Goal: Task Accomplishment & Management: Complete application form

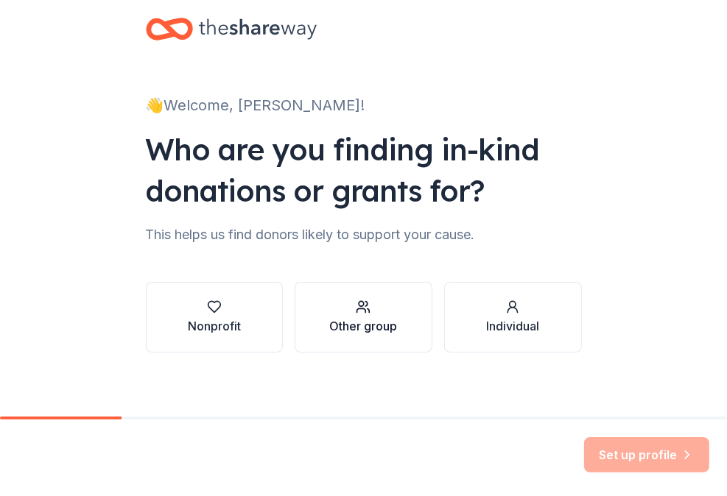
click at [357, 317] on div "Other group" at bounding box center [363, 326] width 68 height 18
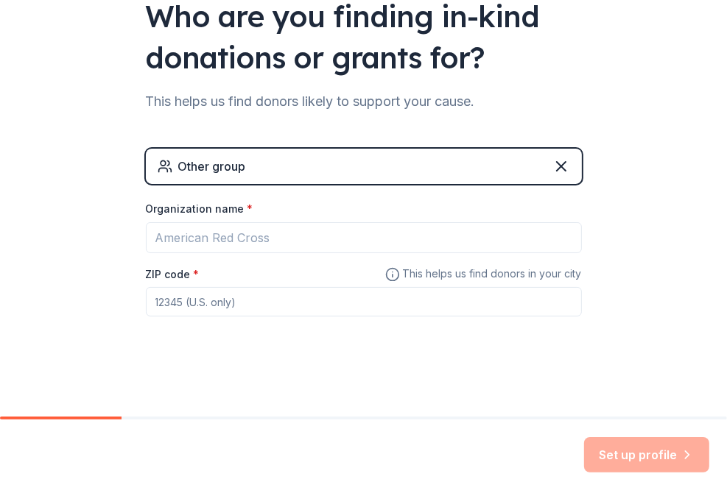
scroll to position [131, 0]
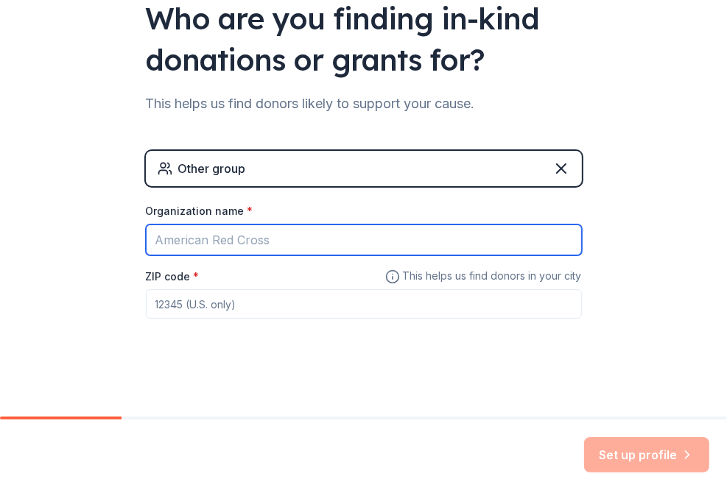
click at [247, 236] on input "Organization name *" at bounding box center [364, 240] width 436 height 31
type input "HarborChase of Naperville Assisted Living Community"
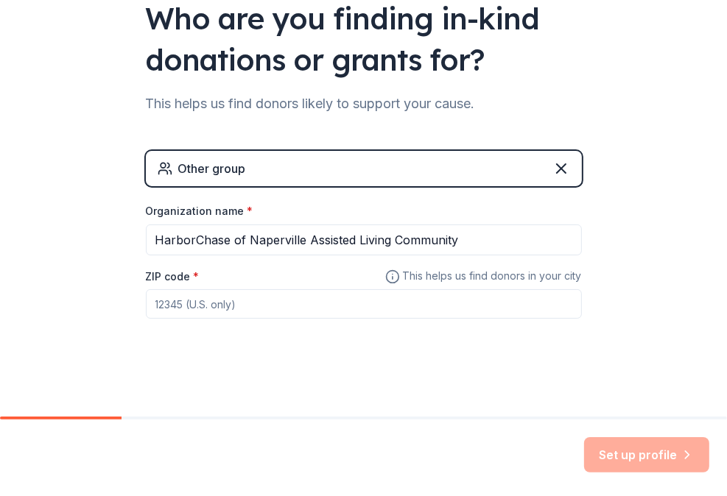
click at [188, 297] on input "ZIP code *" at bounding box center [364, 303] width 436 height 29
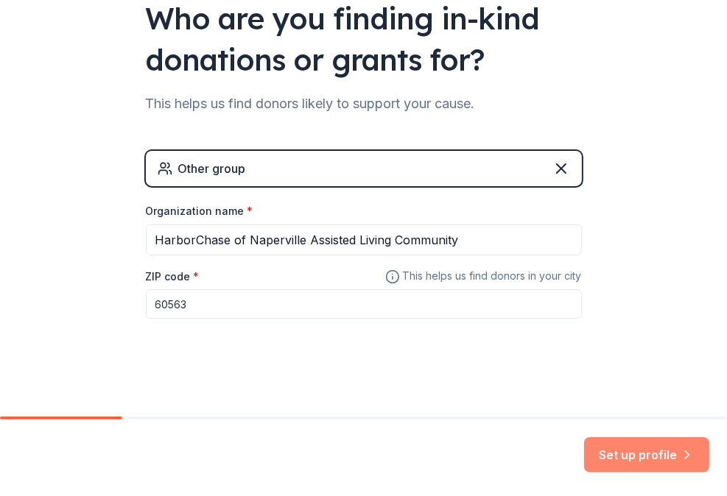
type input "60563"
click at [655, 453] on button "Set up profile" at bounding box center [646, 454] width 125 height 35
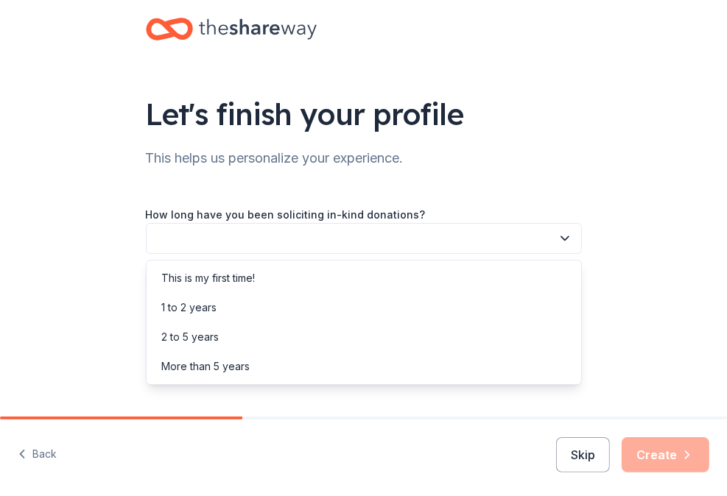
click at [383, 234] on button "button" at bounding box center [364, 238] width 436 height 31
click at [373, 265] on div "This is my first time!" at bounding box center [363, 278] width 429 height 29
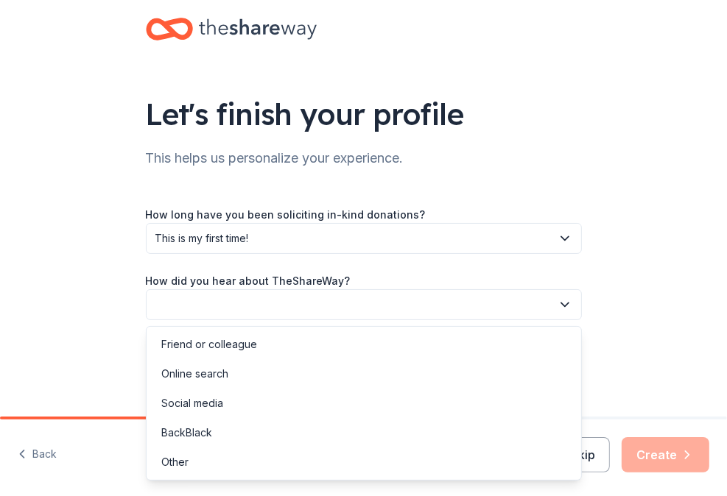
click at [366, 316] on button "button" at bounding box center [364, 304] width 436 height 31
click at [344, 371] on div "Online search" at bounding box center [363, 373] width 429 height 29
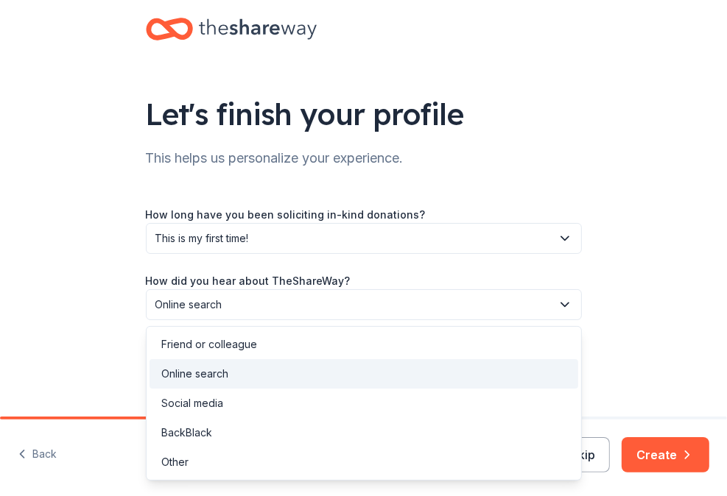
click at [398, 310] on span "Online search" at bounding box center [353, 305] width 396 height 18
click at [371, 349] on div "Friend or colleague" at bounding box center [363, 344] width 429 height 29
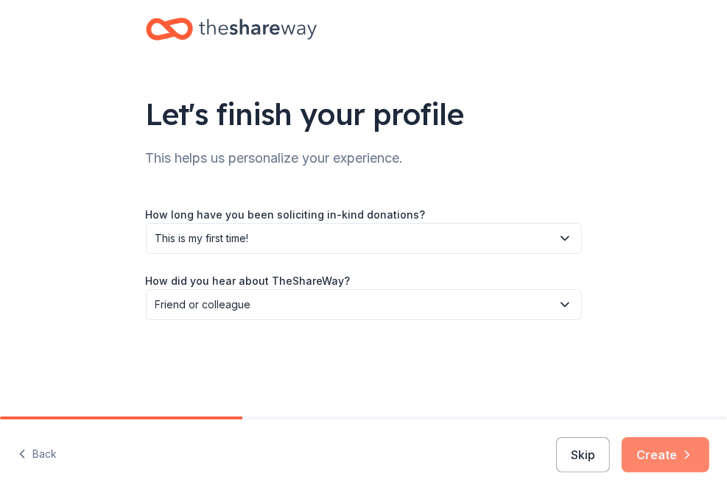
click at [664, 464] on button "Create" at bounding box center [665, 454] width 88 height 35
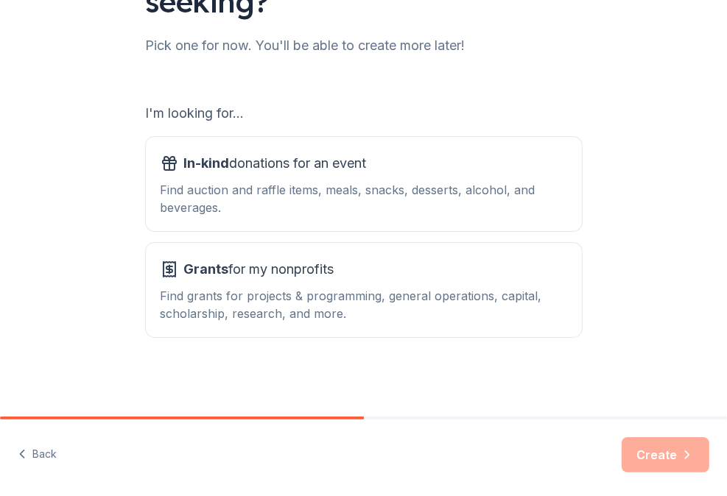
scroll to position [153, 0]
click at [357, 149] on button "In-kind donations for an event Find auction and raffle items, meals, snacks, de…" at bounding box center [364, 185] width 436 height 94
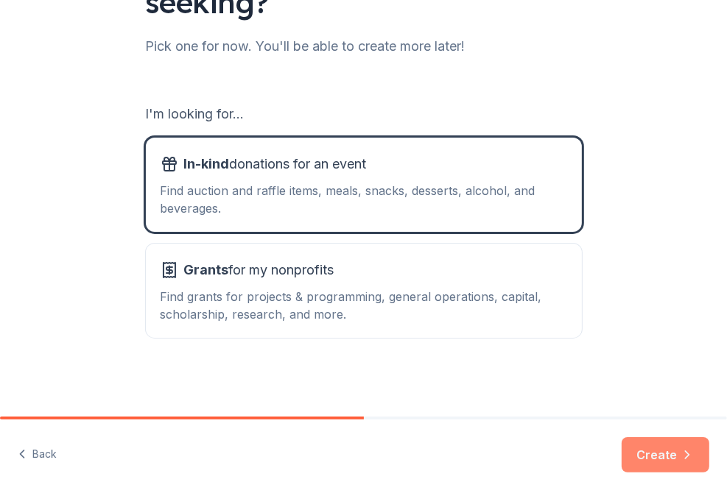
click at [641, 457] on button "Create" at bounding box center [665, 454] width 88 height 35
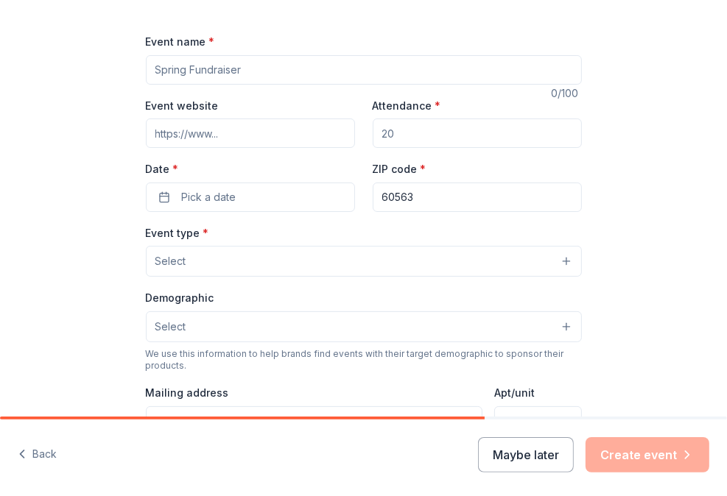
scroll to position [96, 0]
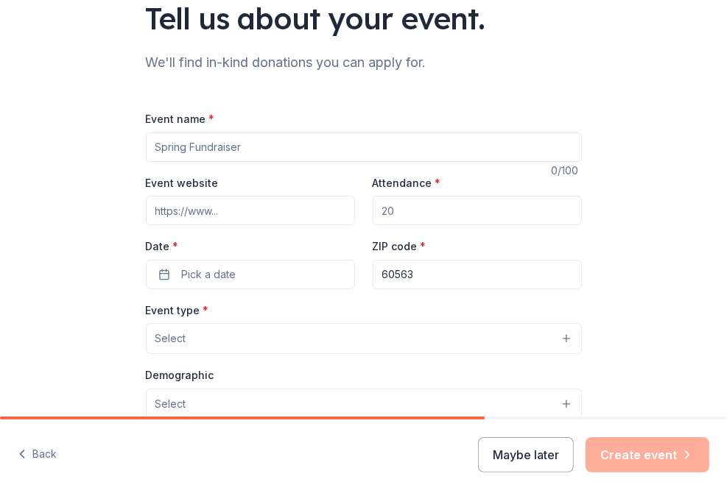
click at [222, 152] on input "Event name *" at bounding box center [364, 147] width 436 height 29
type input "[DEMOGRAPHIC_DATA] in Pink Event!"
click at [213, 213] on input "Event website" at bounding box center [250, 210] width 209 height 29
click at [394, 221] on input "Attendance *" at bounding box center [477, 210] width 209 height 29
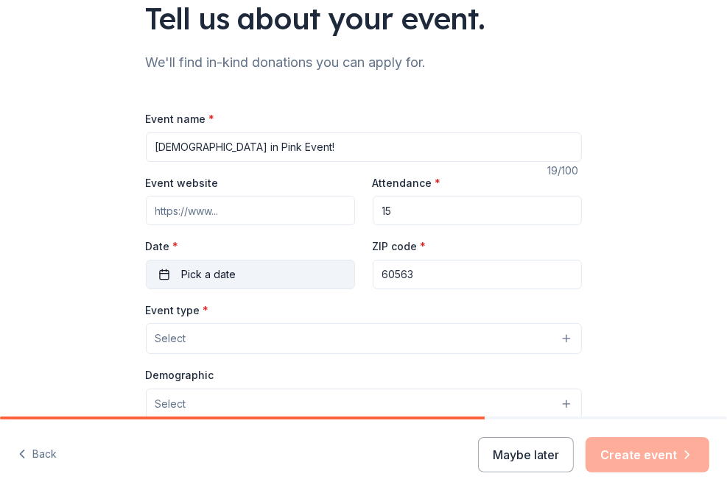
type input "15"
click at [236, 269] on button "Pick a date" at bounding box center [250, 274] width 209 height 29
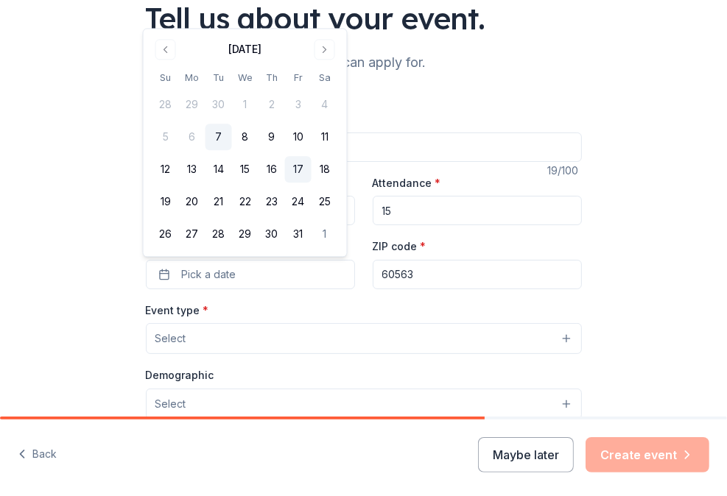
click at [301, 172] on button "17" at bounding box center [298, 170] width 27 height 27
click at [276, 330] on button "Select" at bounding box center [364, 338] width 436 height 31
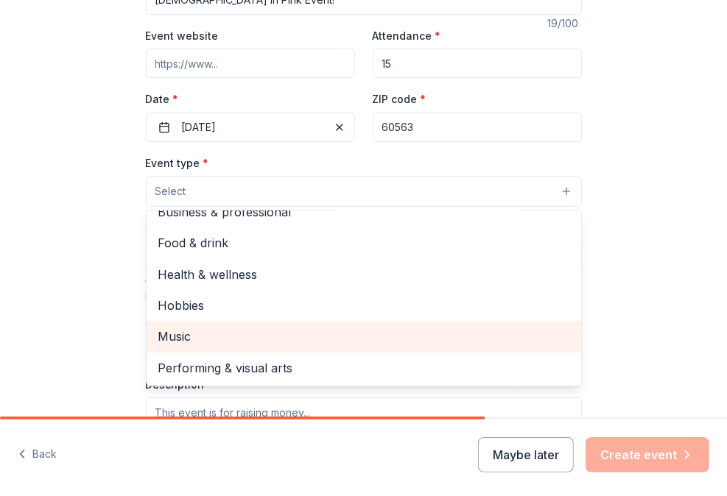
scroll to position [0, 0]
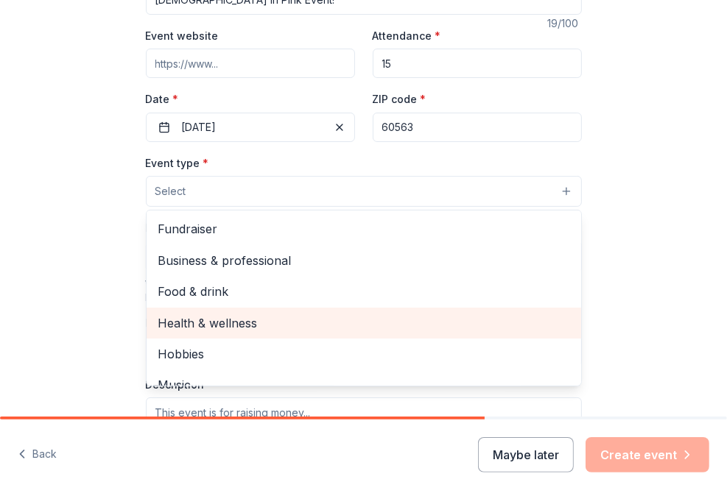
click at [239, 325] on span "Health & wellness" at bounding box center [363, 323] width 411 height 19
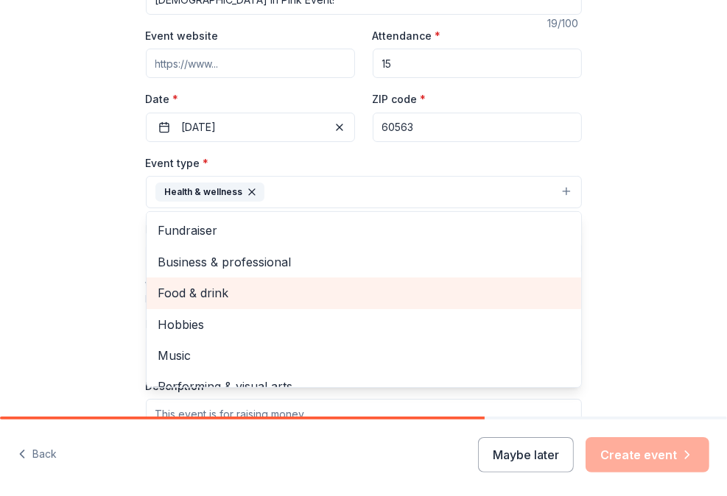
click at [192, 286] on span "Food & drink" at bounding box center [363, 292] width 411 height 19
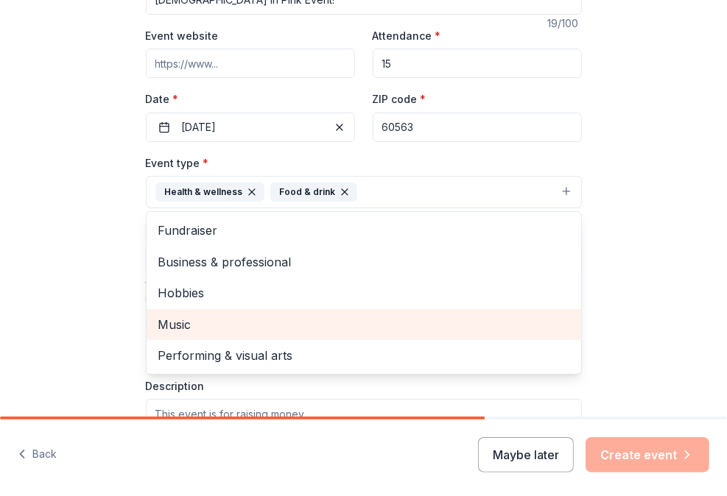
click at [188, 321] on span "Music" at bounding box center [363, 324] width 411 height 19
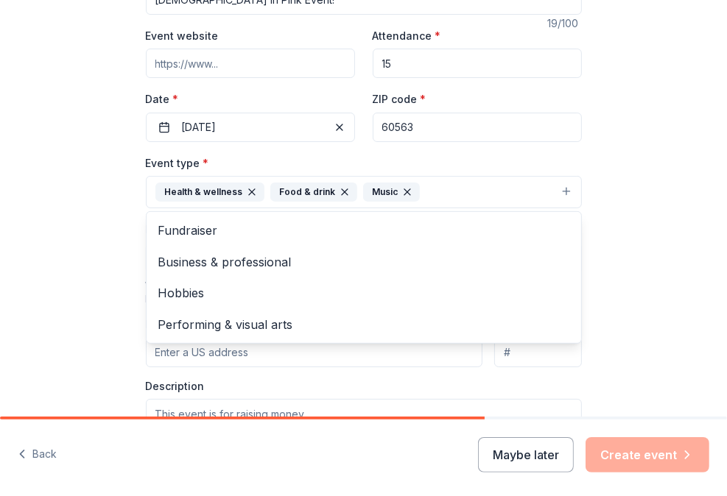
click at [31, 239] on div "Tell us about your event. We'll find in-kind donations you can apply for. Event…" at bounding box center [363, 236] width 727 height 958
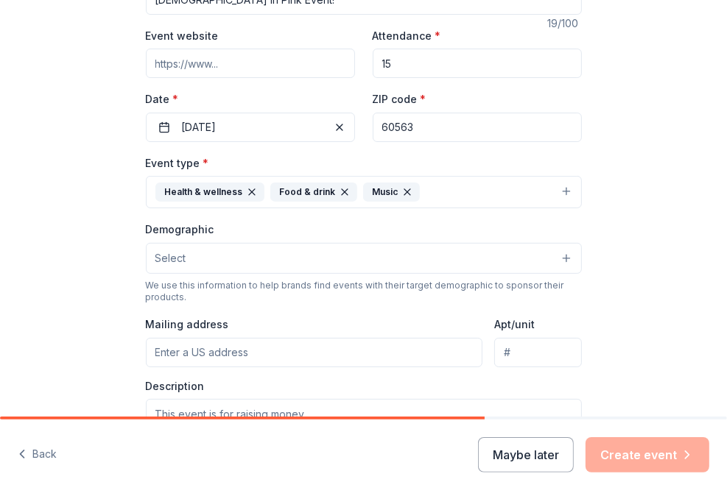
click at [207, 263] on button "Select" at bounding box center [364, 258] width 436 height 31
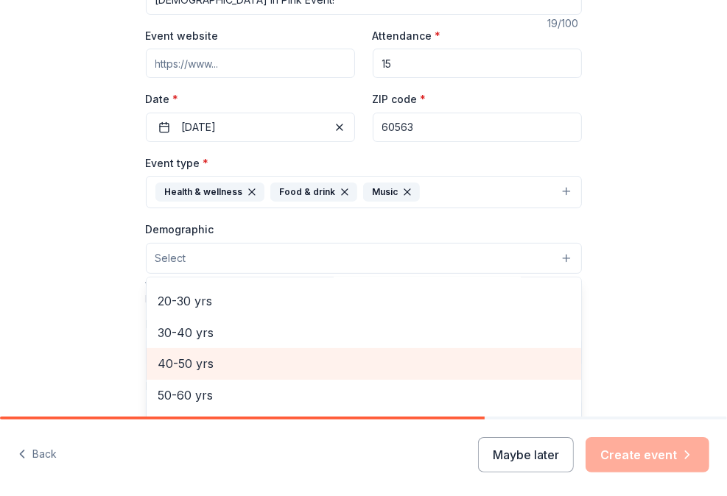
scroll to position [236, 0]
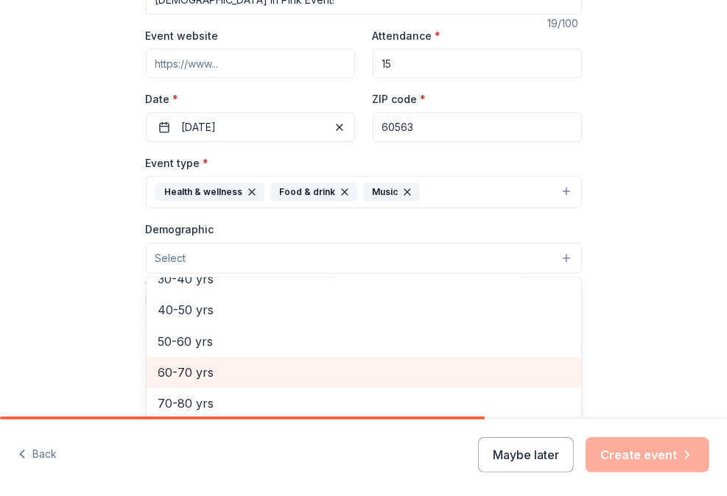
click at [206, 377] on span "60-70 yrs" at bounding box center [363, 372] width 411 height 19
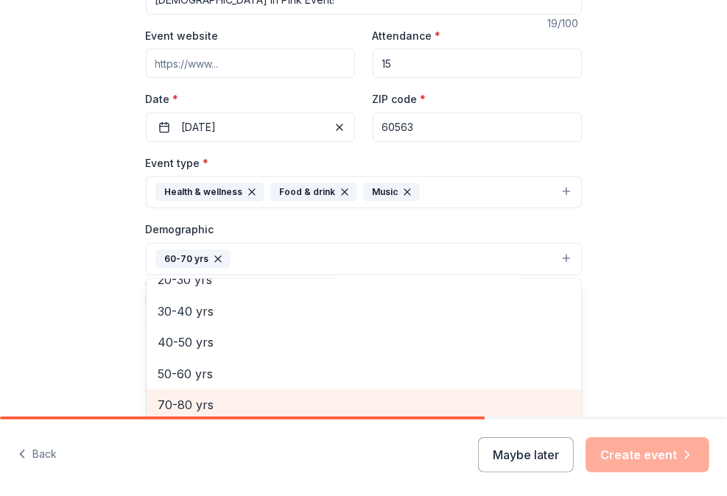
click at [198, 399] on span "70-80 yrs" at bounding box center [363, 404] width 411 height 19
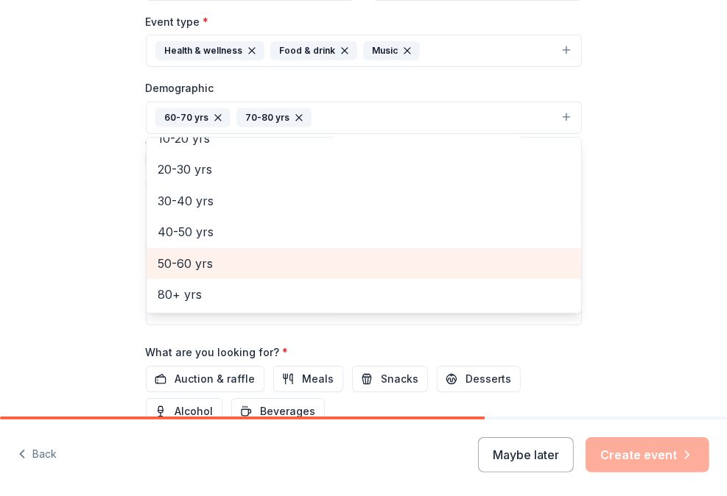
scroll to position [401, 0]
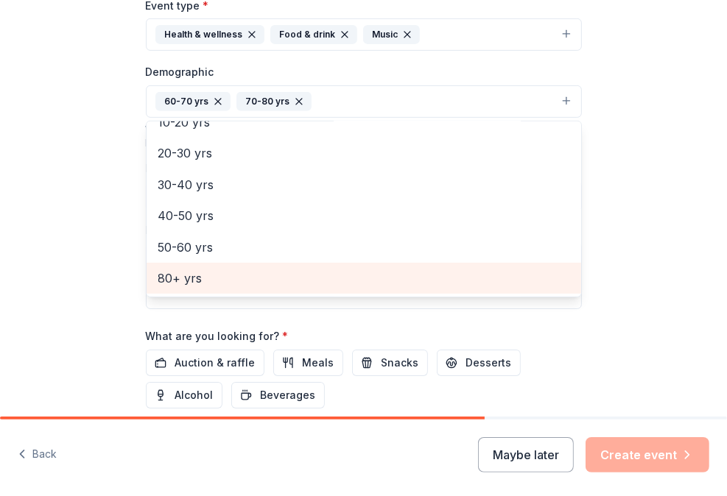
click at [200, 272] on span "80+ yrs" at bounding box center [363, 278] width 411 height 19
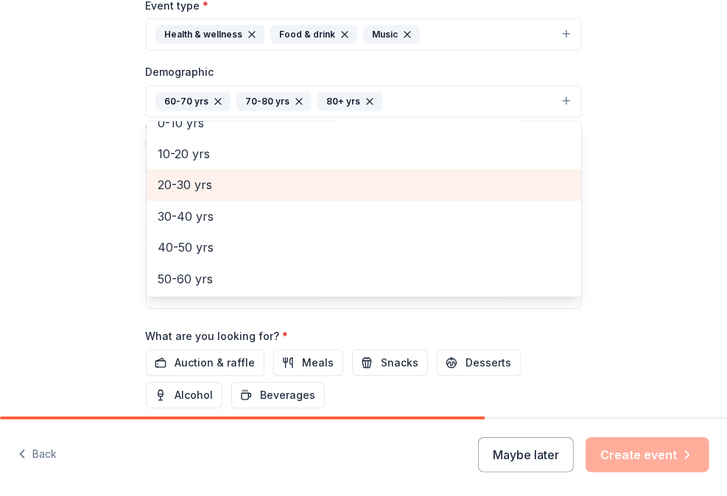
scroll to position [0, 0]
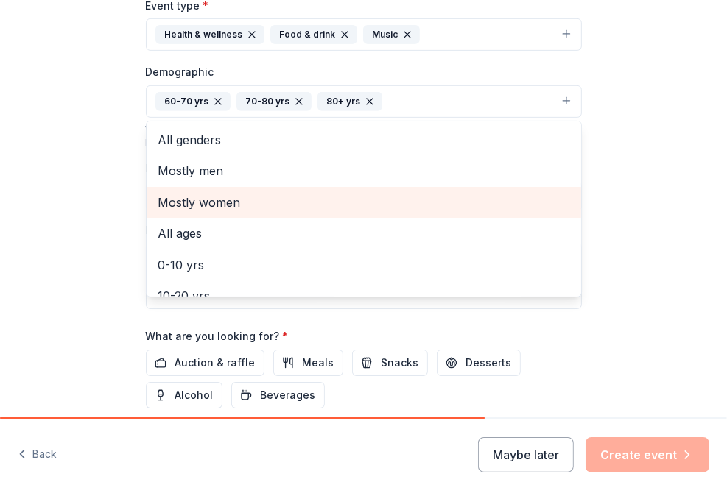
click at [224, 205] on span "Mostly women" at bounding box center [363, 202] width 411 height 19
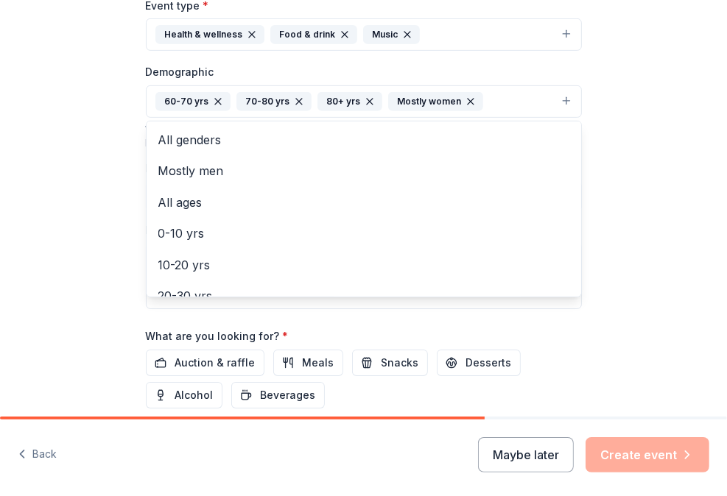
click at [71, 172] on div "Tell us about your event. We'll find in-kind donations you can apply for. Event…" at bounding box center [363, 78] width 727 height 959
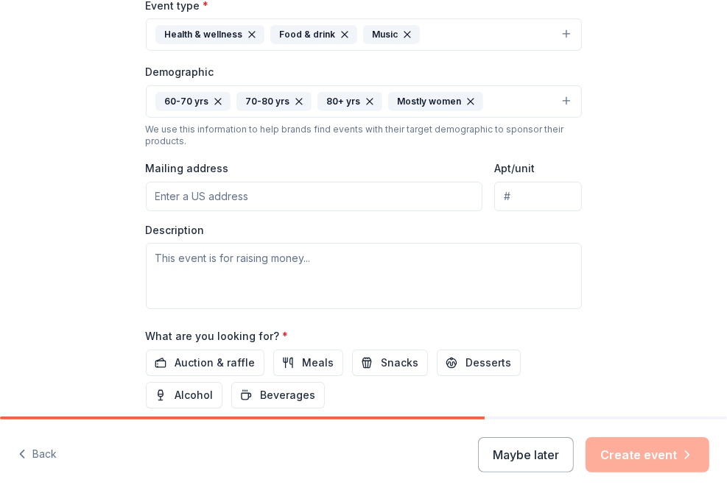
click at [180, 204] on input "Mailing address" at bounding box center [314, 196] width 337 height 29
type input "[STREET_ADDRESS]"
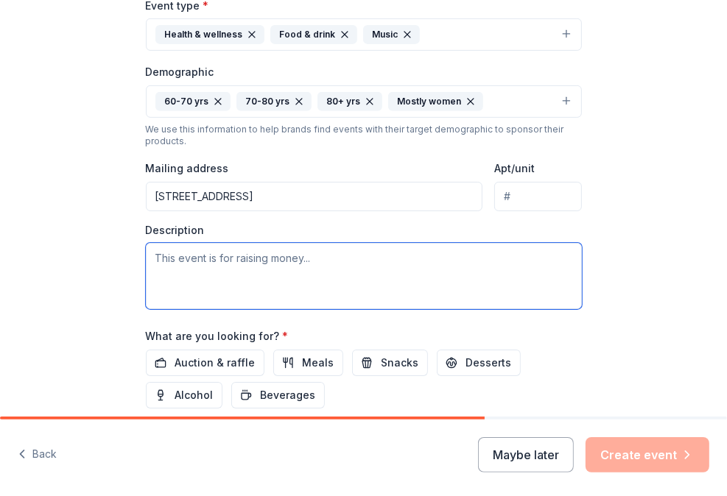
click at [347, 267] on textarea at bounding box center [364, 276] width 436 height 66
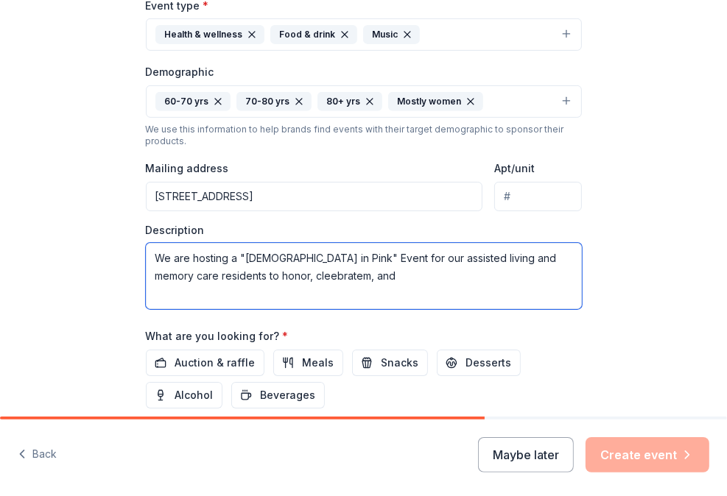
click at [287, 278] on textarea "We are hosting a "[DEMOGRAPHIC_DATA] in Pink" Event for our assisted living and…" at bounding box center [364, 276] width 436 height 66
click at [210, 272] on textarea "We are hosting a "[DEMOGRAPHIC_DATA] in Pink" Event for our assisted living and…" at bounding box center [364, 276] width 436 height 66
click at [319, 275] on textarea "We are hosting a "[DEMOGRAPHIC_DATA] in Pink" Event for our assisted living and…" at bounding box center [364, 276] width 436 height 66
click at [413, 278] on textarea "We are hosting a "[DEMOGRAPHIC_DATA] in Pink" Event for our assisted living and…" at bounding box center [364, 276] width 436 height 66
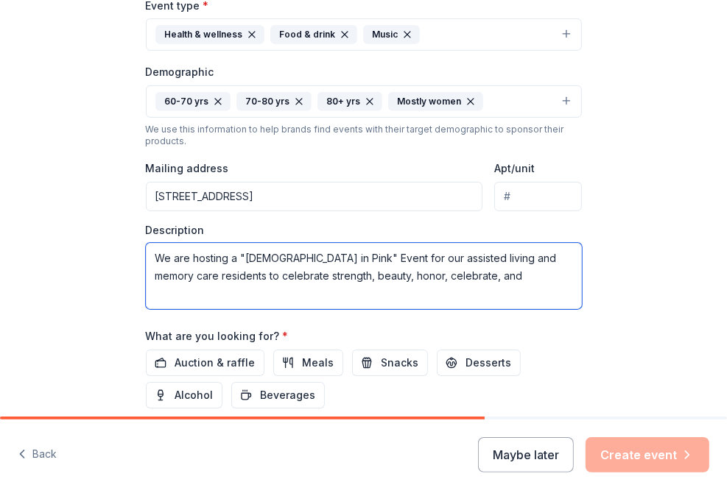
click at [413, 278] on textarea "We are hosting a "[DEMOGRAPHIC_DATA] in Pink" Event for our assisted living and…" at bounding box center [364, 276] width 436 height 66
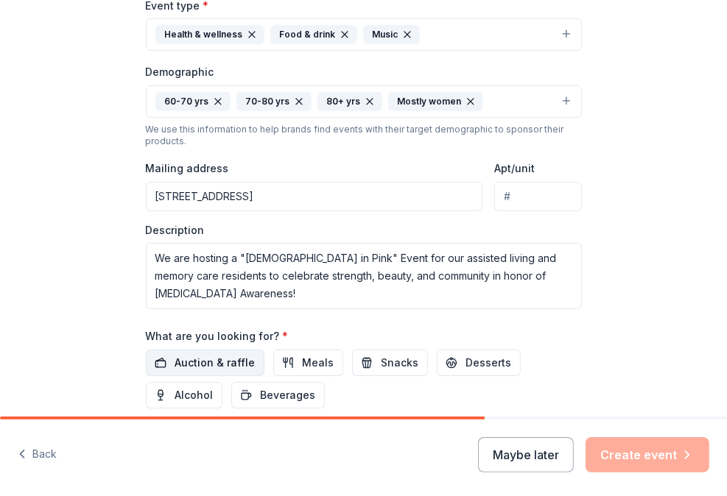
click at [228, 359] on span "Auction & raffle" at bounding box center [215, 363] width 80 height 18
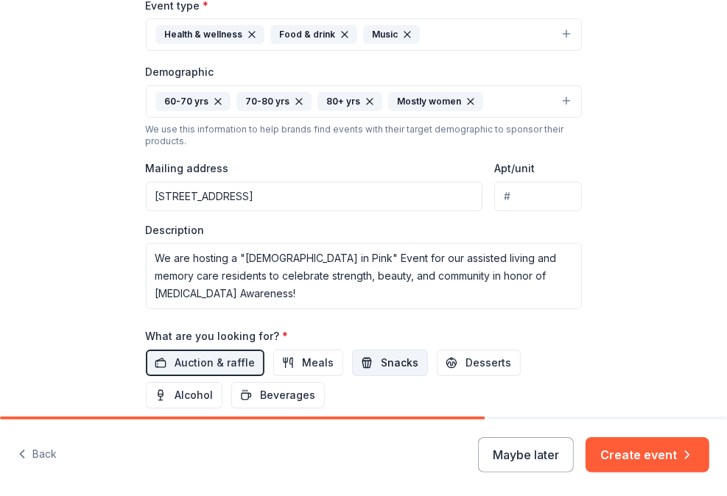
click at [381, 369] on span "Snacks" at bounding box center [400, 363] width 38 height 18
click at [466, 364] on span "Desserts" at bounding box center [489, 363] width 46 height 18
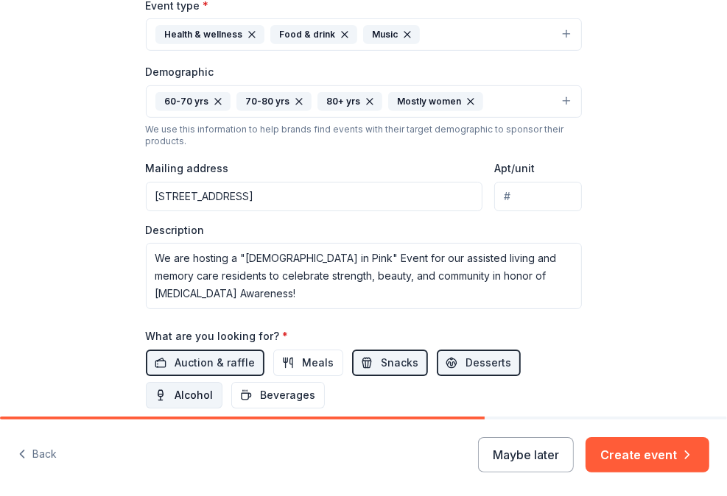
click at [190, 390] on span "Alcohol" at bounding box center [194, 396] width 38 height 18
click at [261, 395] on span "Beverages" at bounding box center [288, 396] width 55 height 18
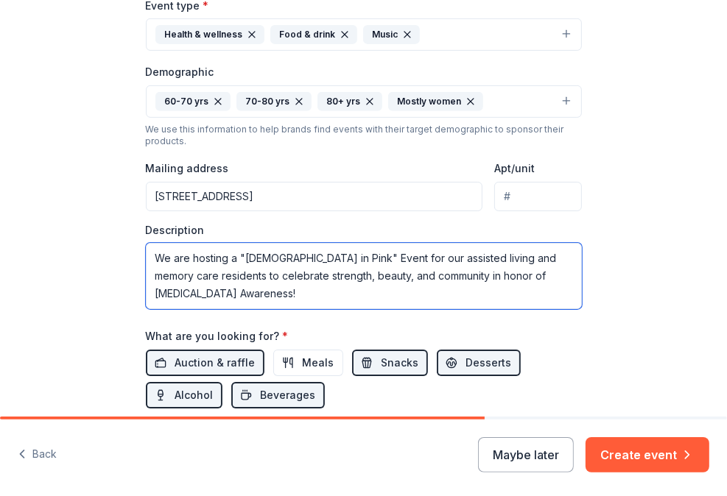
click at [265, 295] on textarea "We are hosting a "[DEMOGRAPHIC_DATA] in Pink" Event for our assisted living and…" at bounding box center [364, 276] width 436 height 66
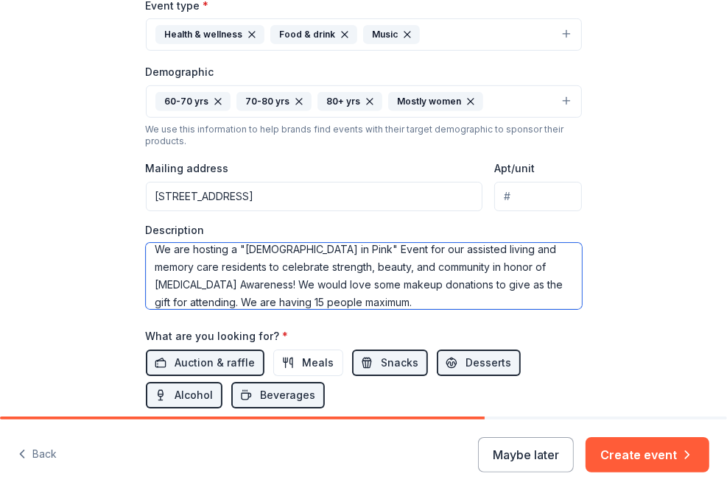
click at [213, 286] on textarea "We are hosting a "[DEMOGRAPHIC_DATA] in Pink" Event for our assisted living and…" at bounding box center [364, 276] width 436 height 66
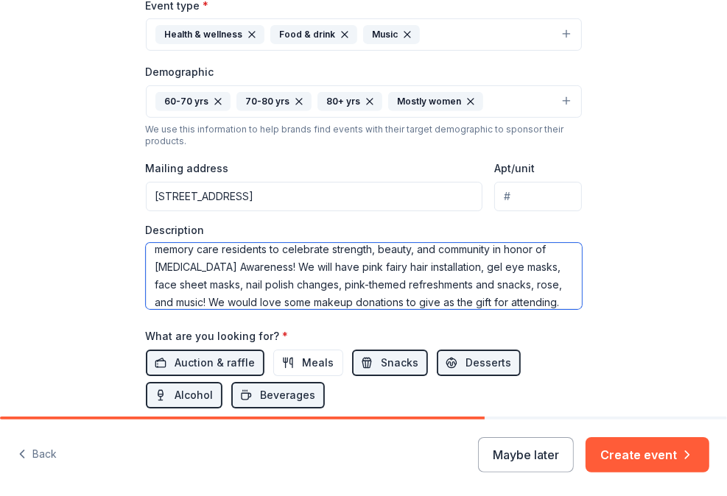
scroll to position [53, 0]
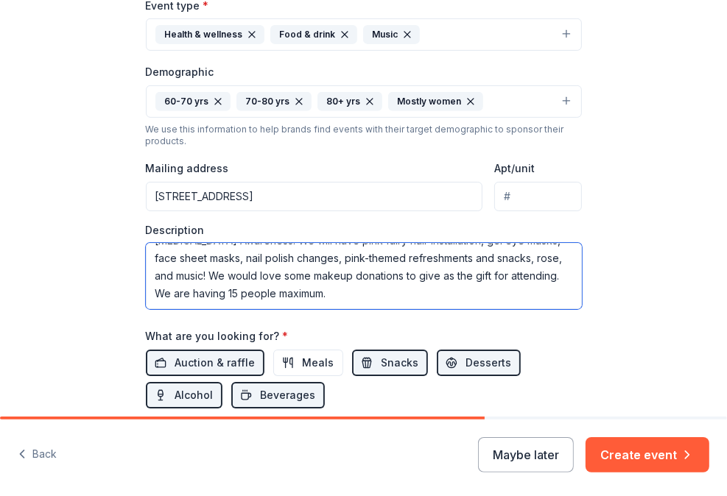
click at [334, 296] on textarea "We are hosting a "[DEMOGRAPHIC_DATA] in Pink" Event for our assisted living and…" at bounding box center [364, 276] width 436 height 66
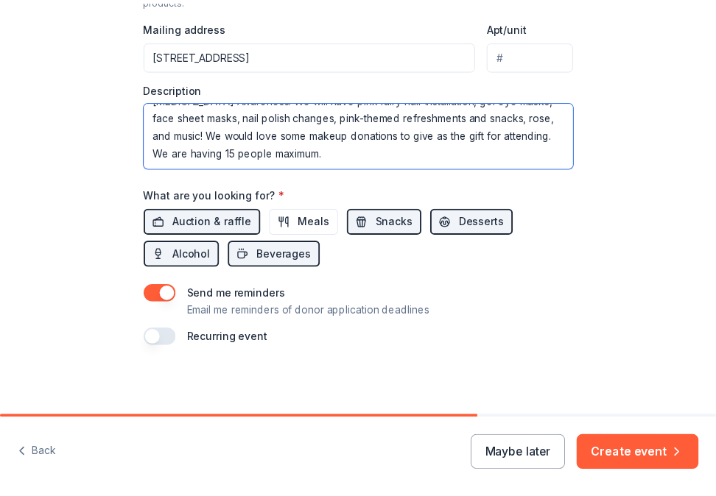
scroll to position [541, 0]
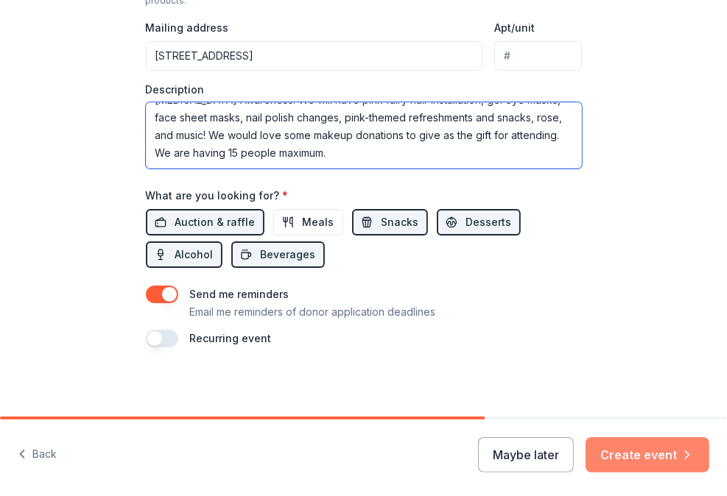
type textarea "We are hosting a "[DEMOGRAPHIC_DATA] in Pink" Event for our assisted living and…"
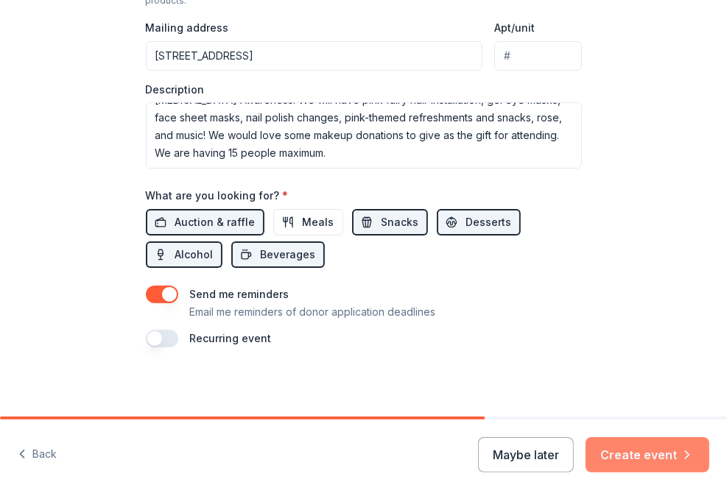
click at [649, 468] on button "Create event" at bounding box center [647, 454] width 124 height 35
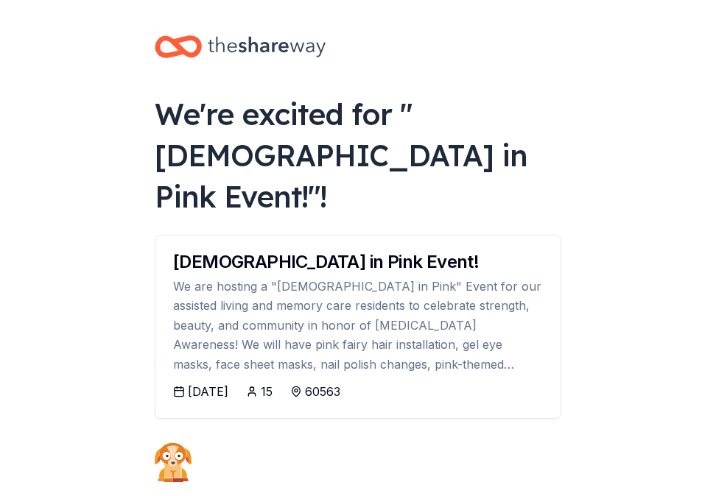
scroll to position [18, 0]
